Goal: Information Seeking & Learning: Understand process/instructions

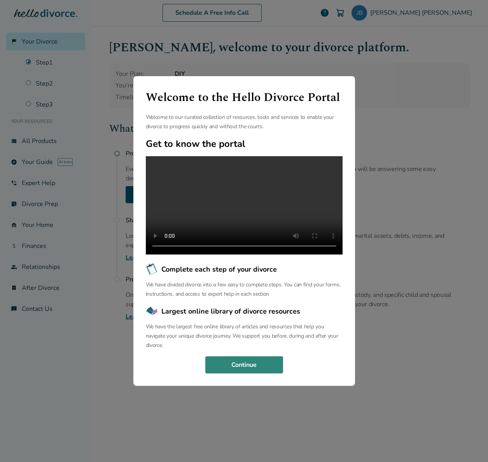
click at [271, 370] on button "Continue" at bounding box center [244, 365] width 78 height 17
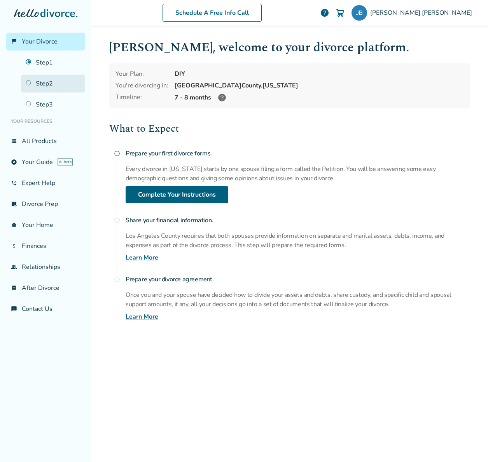
click at [49, 82] on link "Step 2" at bounding box center [53, 84] width 64 height 18
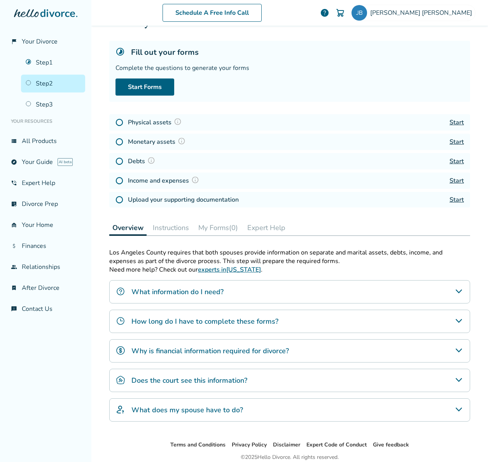
scroll to position [34, 0]
click at [249, 376] on div "Does the court see this information?" at bounding box center [289, 380] width 361 height 23
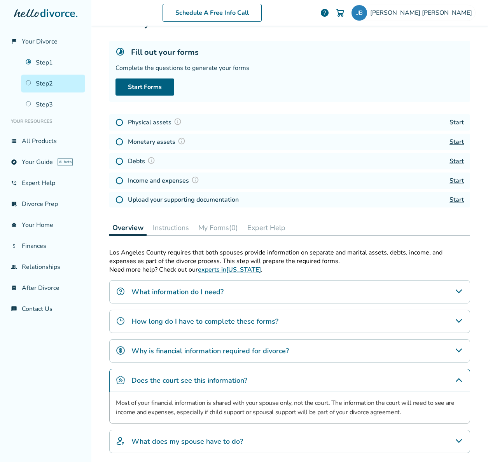
click at [221, 433] on div "What does my spouse have to do?" at bounding box center [289, 441] width 361 height 23
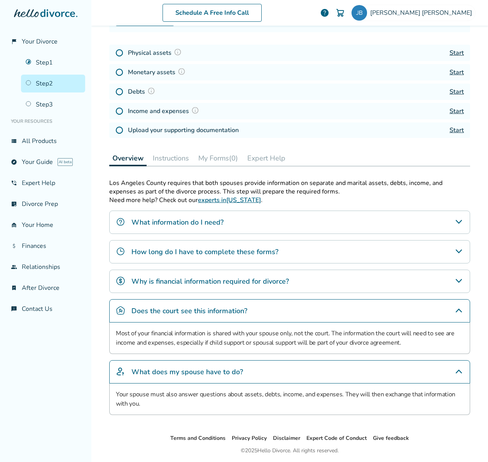
scroll to position [129, 0]
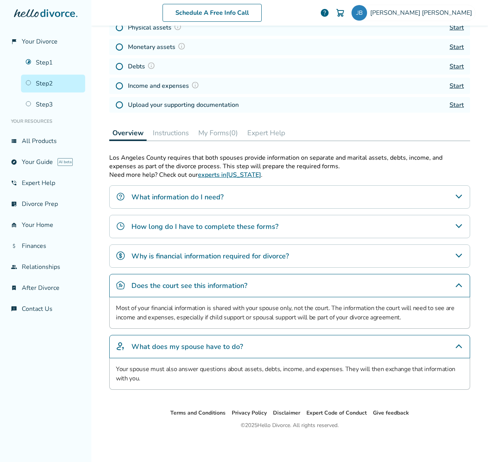
click at [227, 225] on h4 "How long do I have to complete these forms?" at bounding box center [204, 227] width 147 height 10
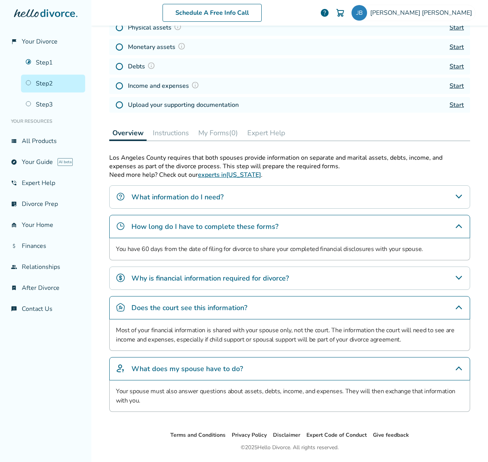
click at [182, 136] on button "Instructions" at bounding box center [171, 133] width 42 height 16
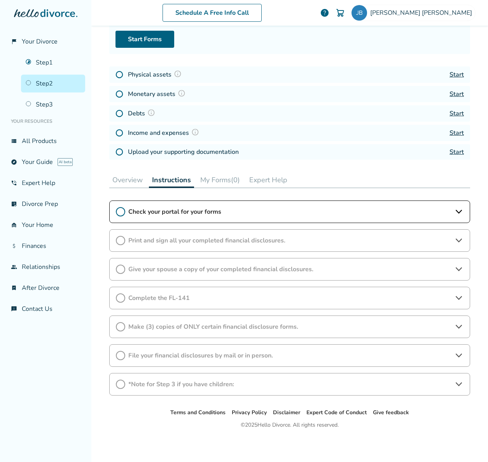
click at [184, 298] on span "Complete the FL-141" at bounding box center [289, 298] width 323 height 9
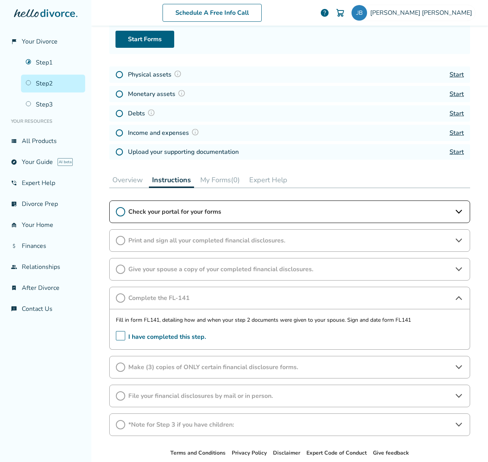
click at [152, 273] on span "Give your spouse a copy of your completed financial disclosures." at bounding box center [289, 269] width 323 height 9
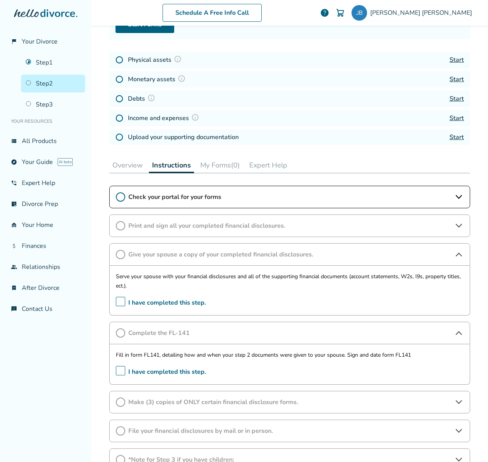
scroll to position [98, 0]
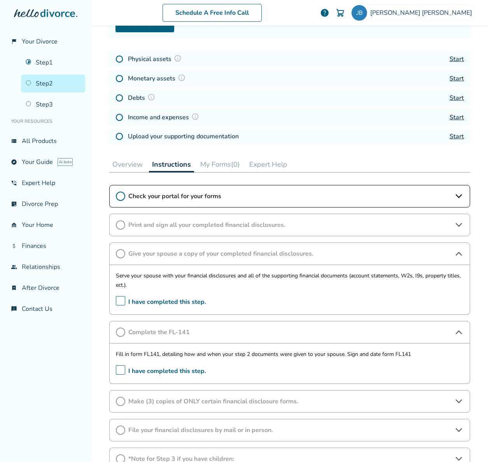
click at [226, 159] on button "My Forms (0)" at bounding box center [220, 165] width 46 height 16
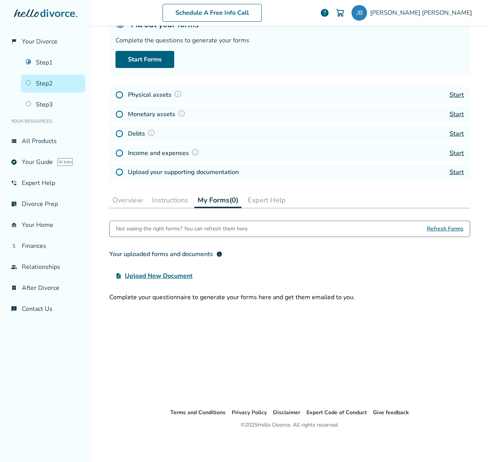
click at [172, 199] on button "Instructions" at bounding box center [170, 200] width 42 height 16
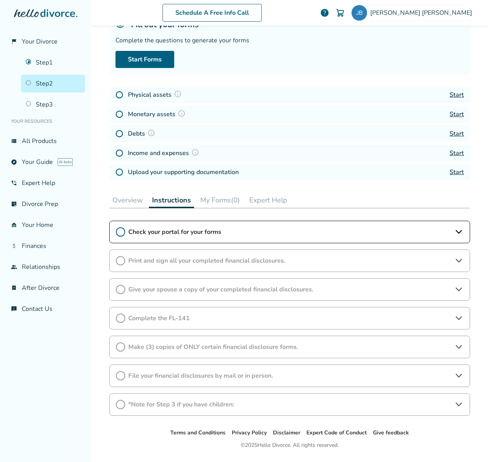
click at [121, 291] on icon at bounding box center [120, 289] width 9 height 9
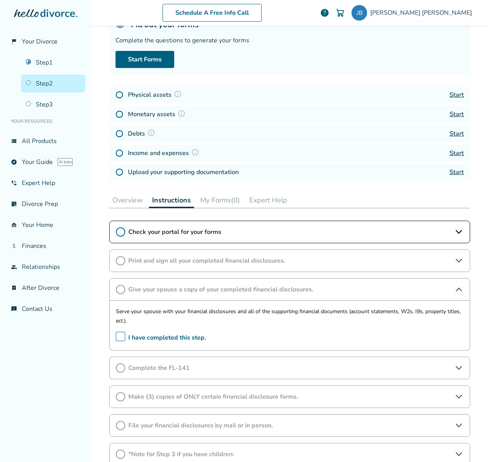
click at [122, 339] on span "I have completed this step." at bounding box center [161, 338] width 90 height 12
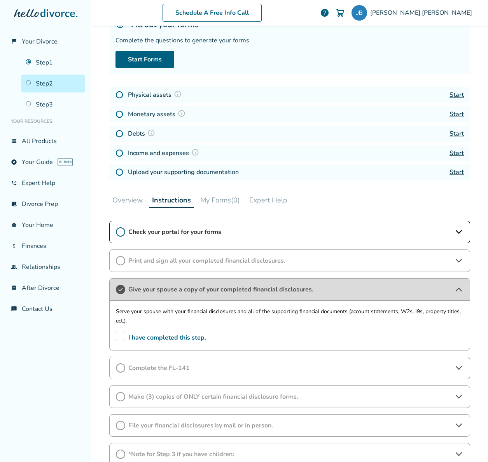
click at [163, 239] on div "Check your portal for your forms" at bounding box center [289, 232] width 361 height 23
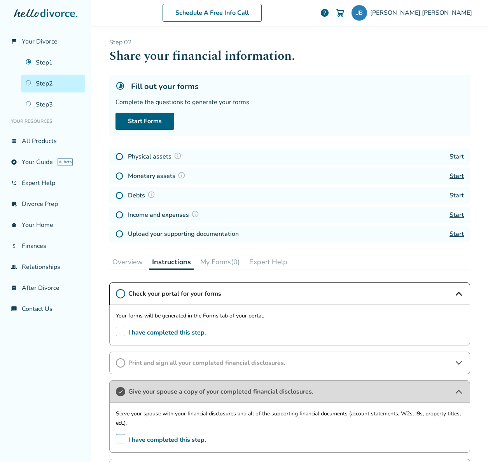
click at [129, 255] on button "Overview" at bounding box center [127, 262] width 37 height 16
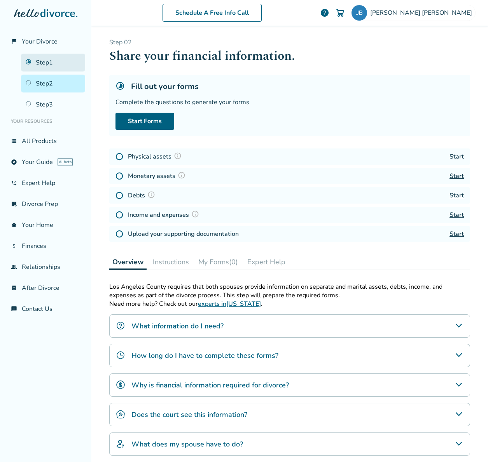
click at [46, 63] on link "Step 1" at bounding box center [53, 63] width 64 height 18
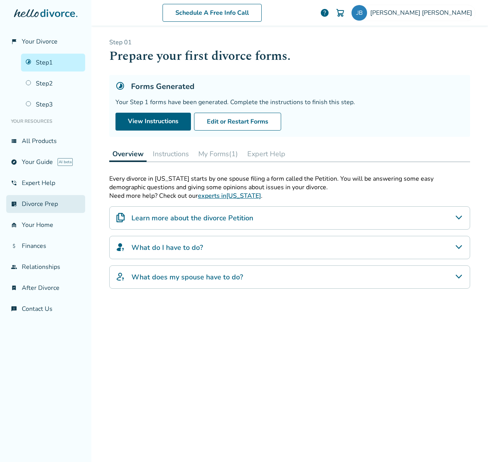
click at [44, 200] on link "list_alt_check Divorce Prep" at bounding box center [45, 204] width 79 height 18
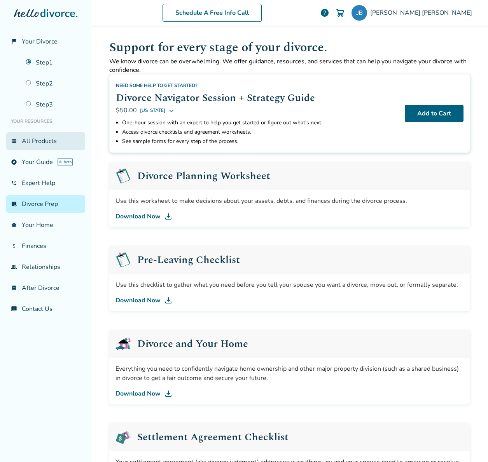
click at [34, 138] on link "view_list All Products" at bounding box center [45, 141] width 79 height 18
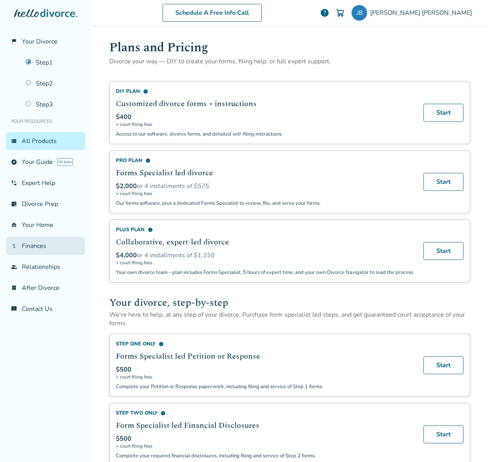
click at [55, 244] on link "attach_money Finances" at bounding box center [45, 246] width 79 height 18
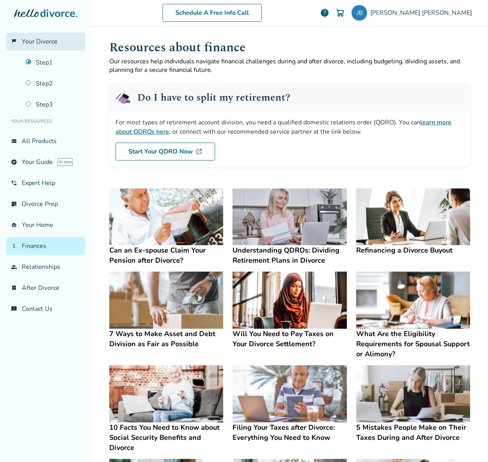
click at [48, 44] on span "Your Divorce" at bounding box center [40, 41] width 36 height 9
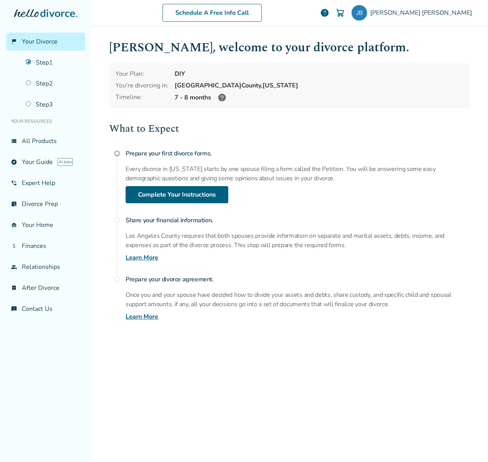
click at [118, 155] on span "radio_button_unchecked" at bounding box center [117, 153] width 6 height 6
click at [117, 155] on span "radio_button_unchecked" at bounding box center [117, 153] width 6 height 6
click at [150, 258] on link "Learn More" at bounding box center [142, 257] width 33 height 9
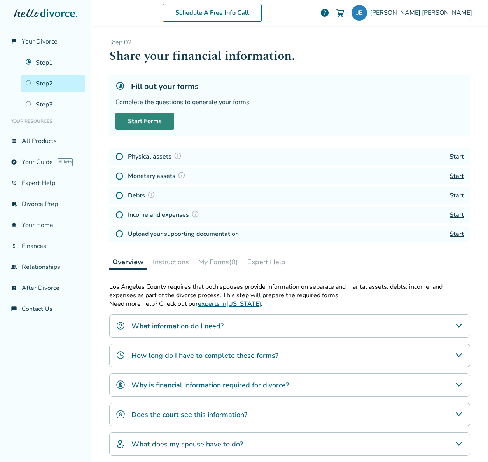
click at [148, 119] on link "Start Forms" at bounding box center [144, 121] width 59 height 17
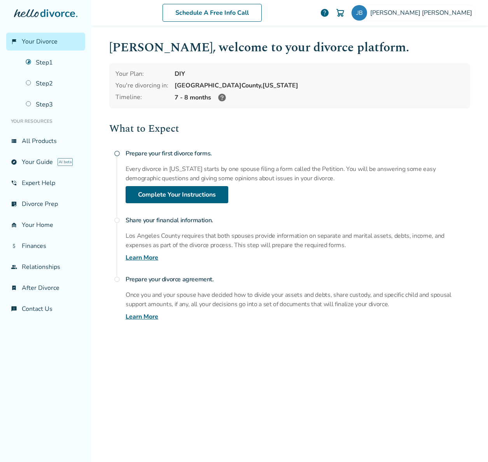
click at [148, 260] on link "Learn More" at bounding box center [142, 257] width 33 height 9
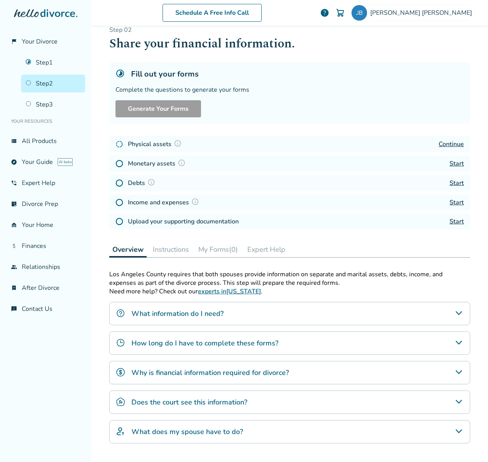
scroll to position [23, 0]
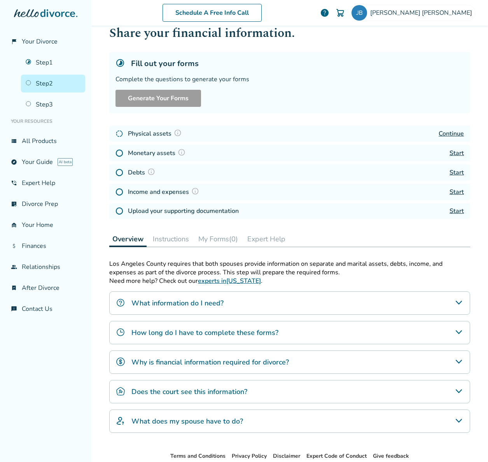
click at [186, 209] on h4 "Upload your supporting documentation" at bounding box center [183, 210] width 111 height 9
click at [118, 209] on img at bounding box center [119, 211] width 8 height 8
click at [179, 239] on button "Instructions" at bounding box center [171, 239] width 42 height 16
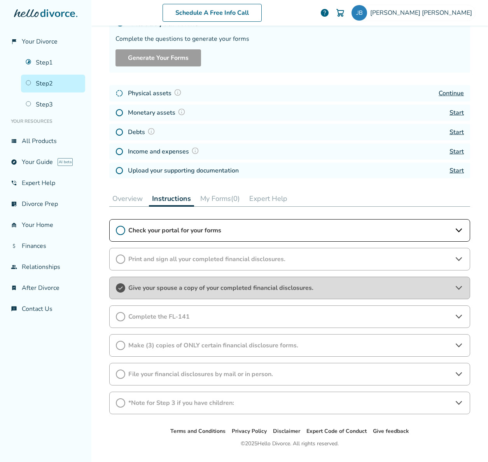
scroll to position [66, 0]
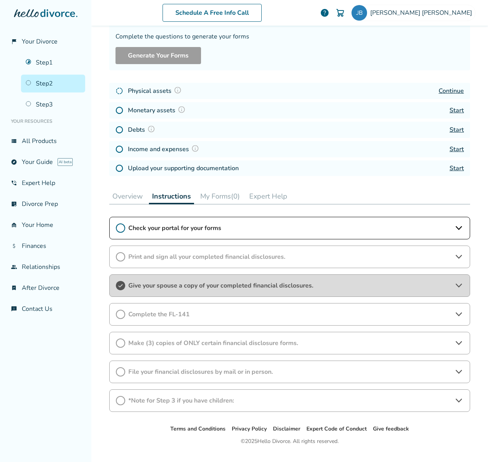
click at [182, 228] on span "Check your portal for your forms" at bounding box center [289, 228] width 323 height 9
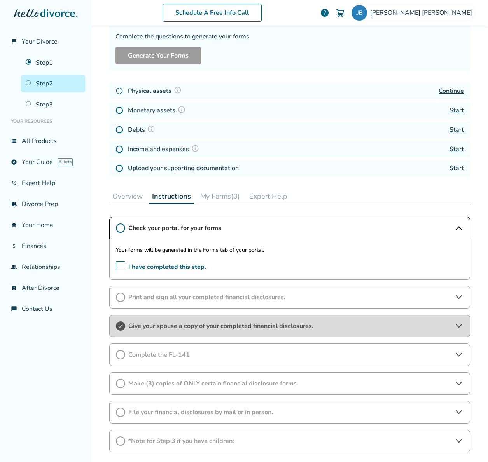
click at [218, 199] on button "My Forms (0)" at bounding box center [220, 197] width 46 height 16
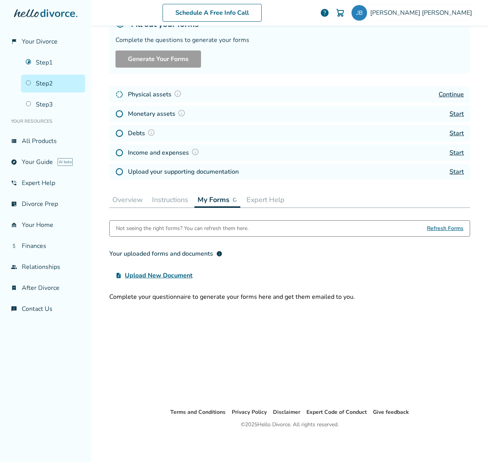
scroll to position [62, 0]
click at [444, 227] on span "Refresh Forms" at bounding box center [445, 229] width 37 height 16
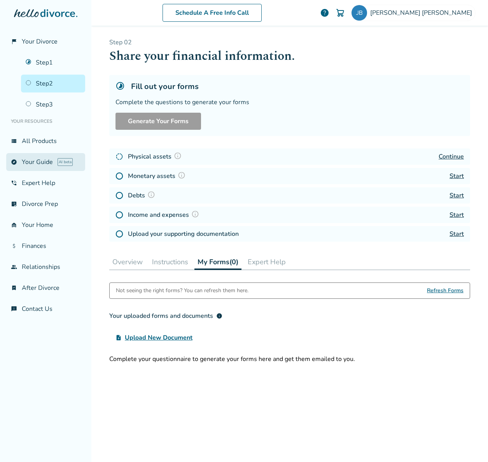
click at [38, 157] on link "explore Your Guide AI beta" at bounding box center [45, 162] width 79 height 18
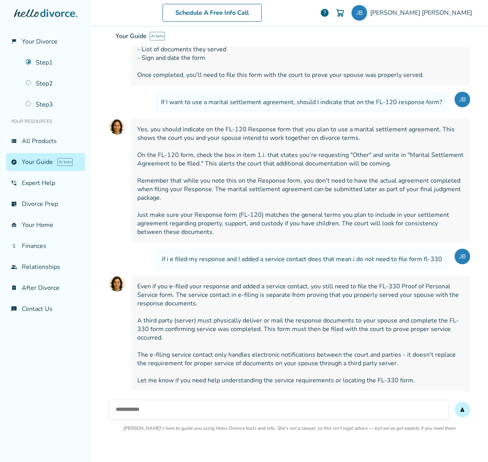
scroll to position [2293, 0]
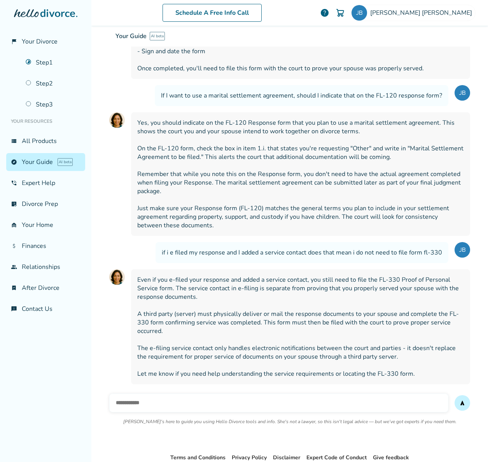
click at [194, 394] on input "text" at bounding box center [278, 403] width 339 height 19
type input "**********"
click at [454, 395] on button "send" at bounding box center [462, 403] width 16 height 16
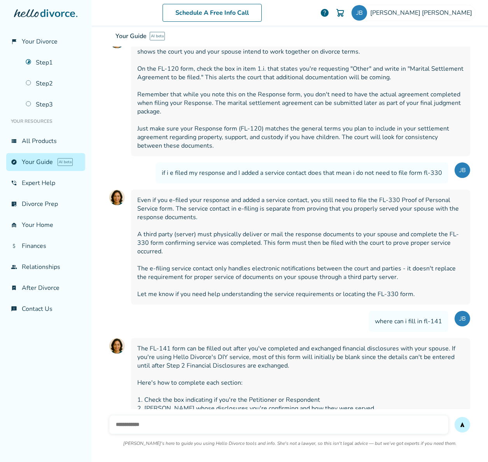
scroll to position [2464, 0]
